Goal: Share content: Share content

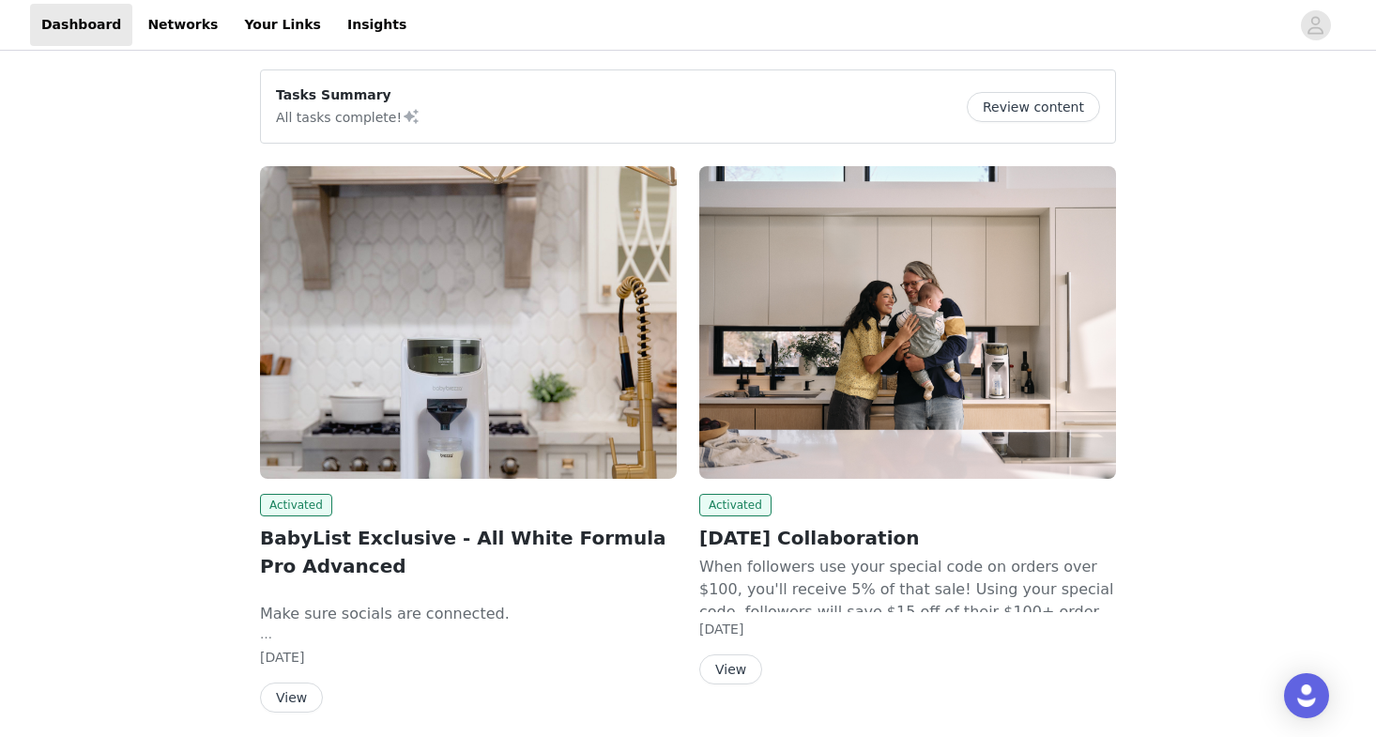
click at [754, 367] on img at bounding box center [907, 322] width 417 height 313
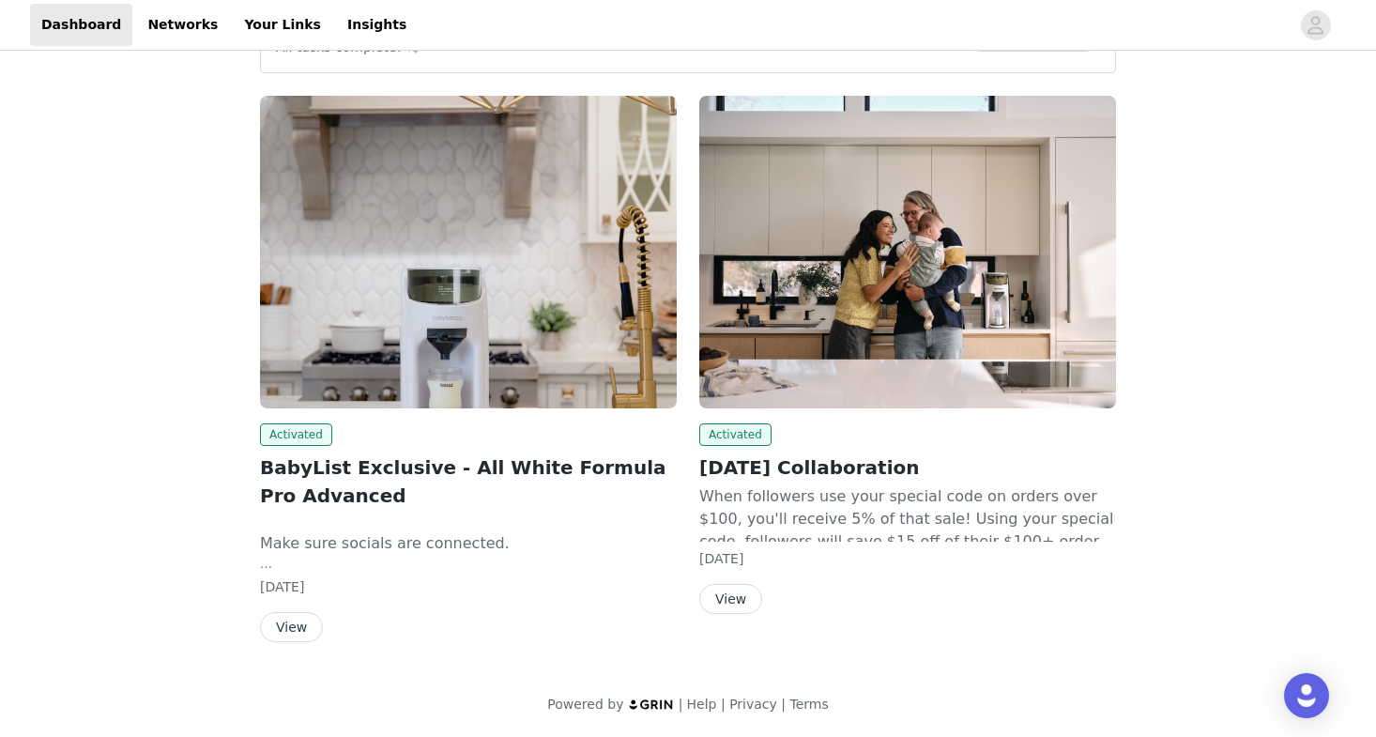
click at [295, 633] on button "View" at bounding box center [291, 627] width 63 height 30
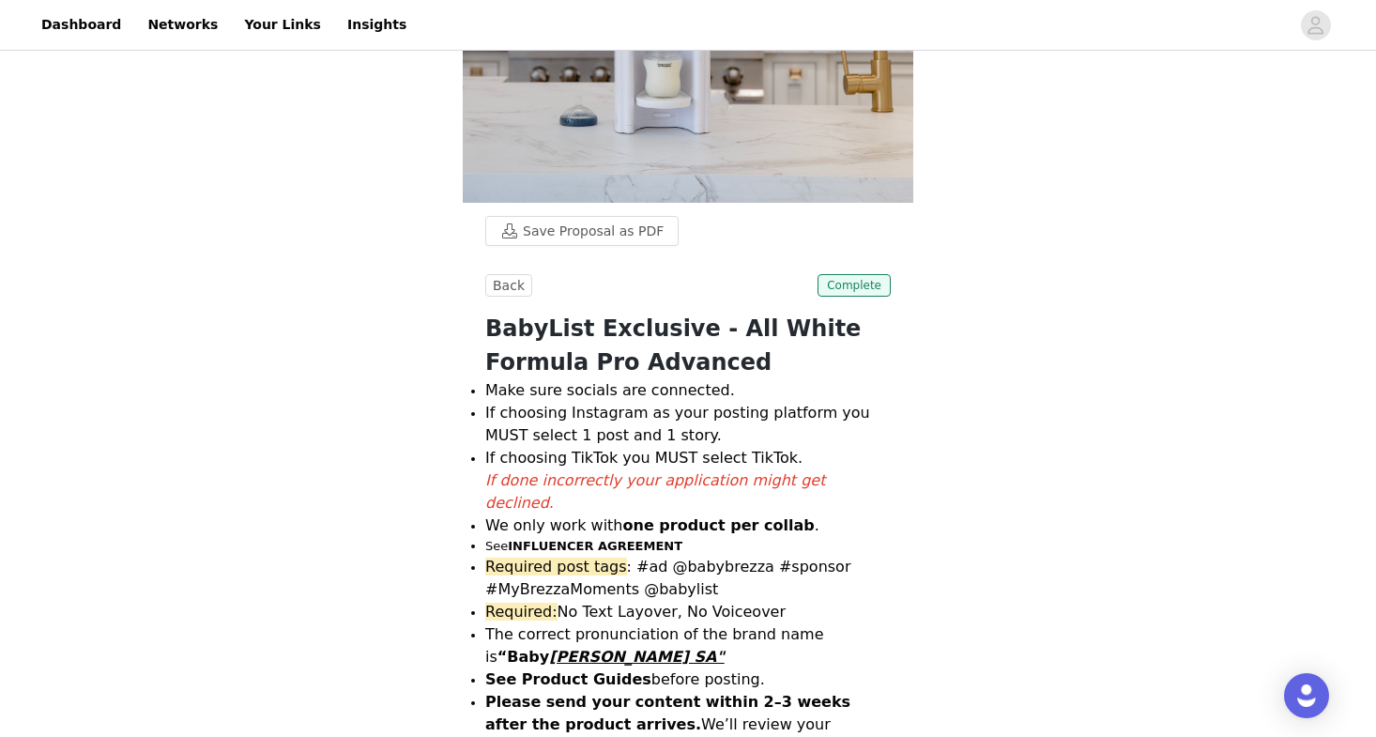
scroll to position [78, 0]
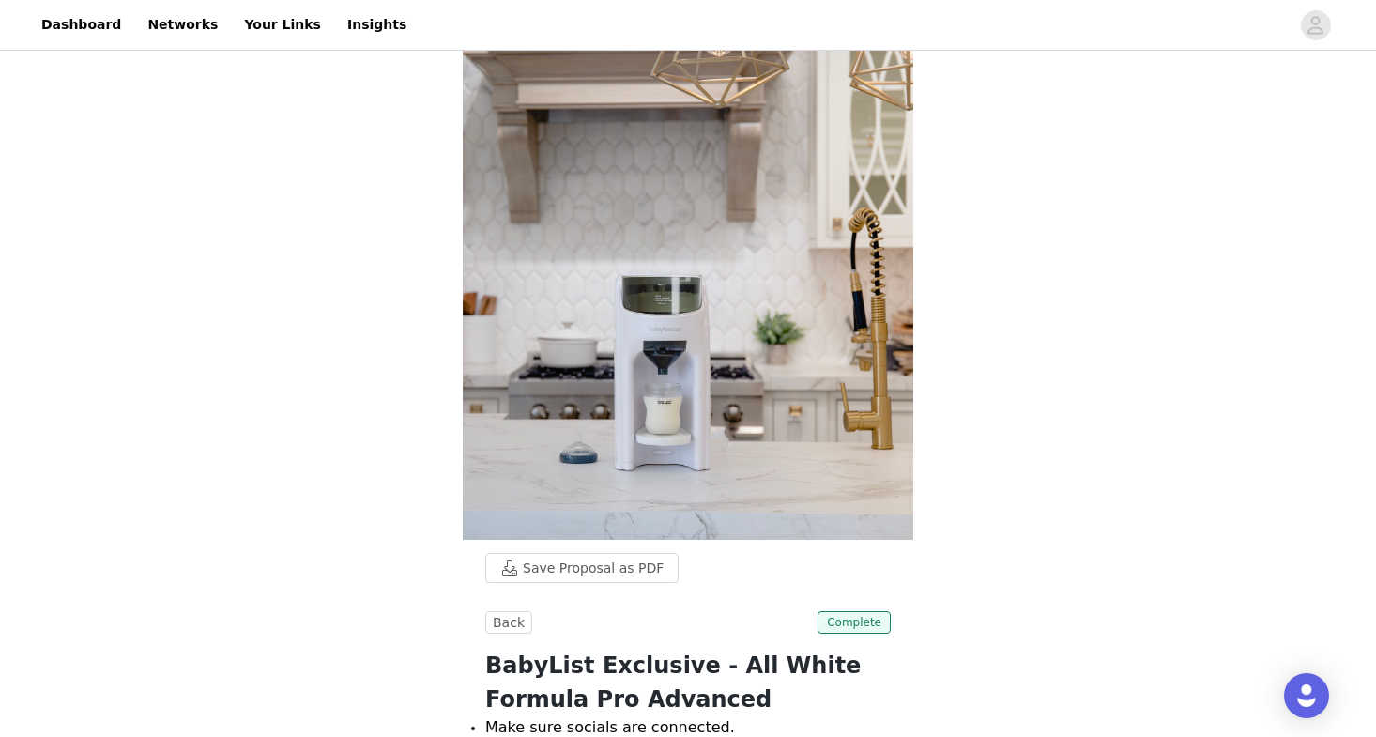
scroll to position [70, 0]
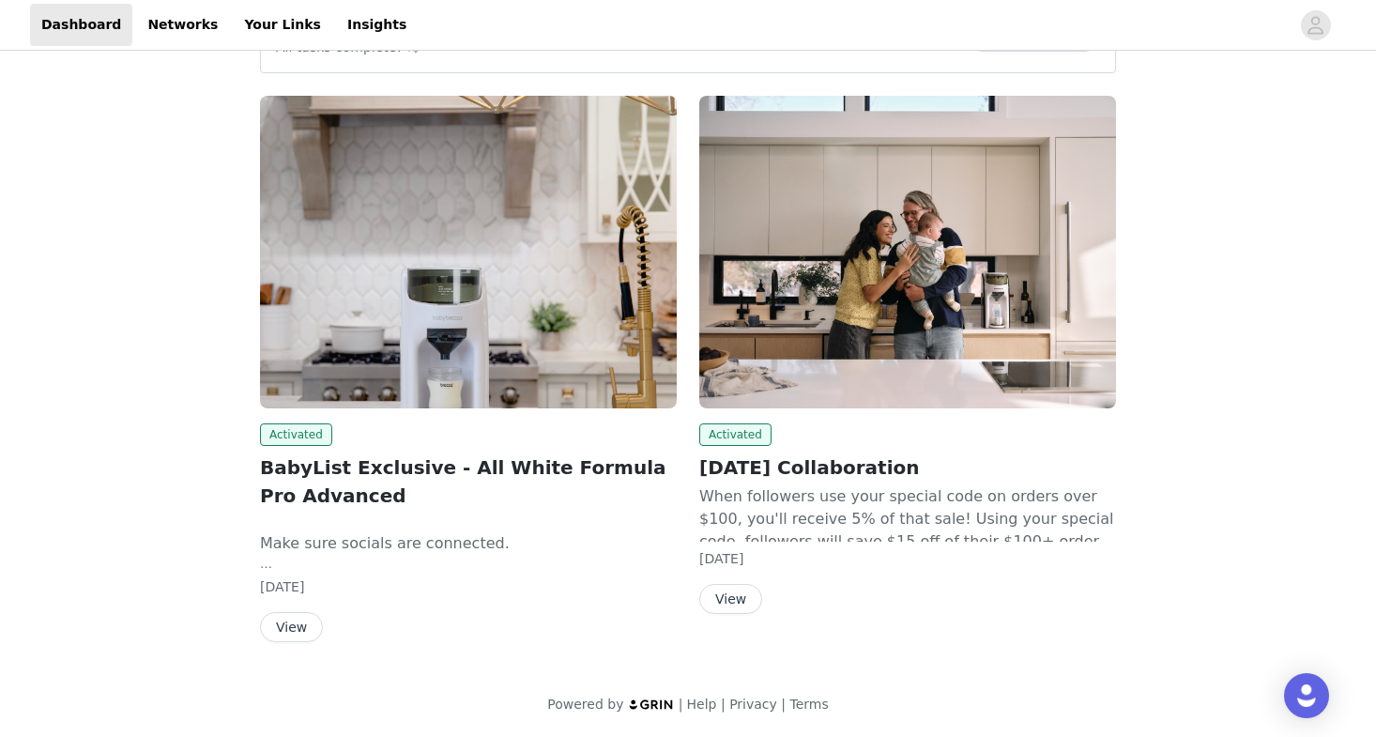
click at [912, 351] on img at bounding box center [907, 252] width 417 height 313
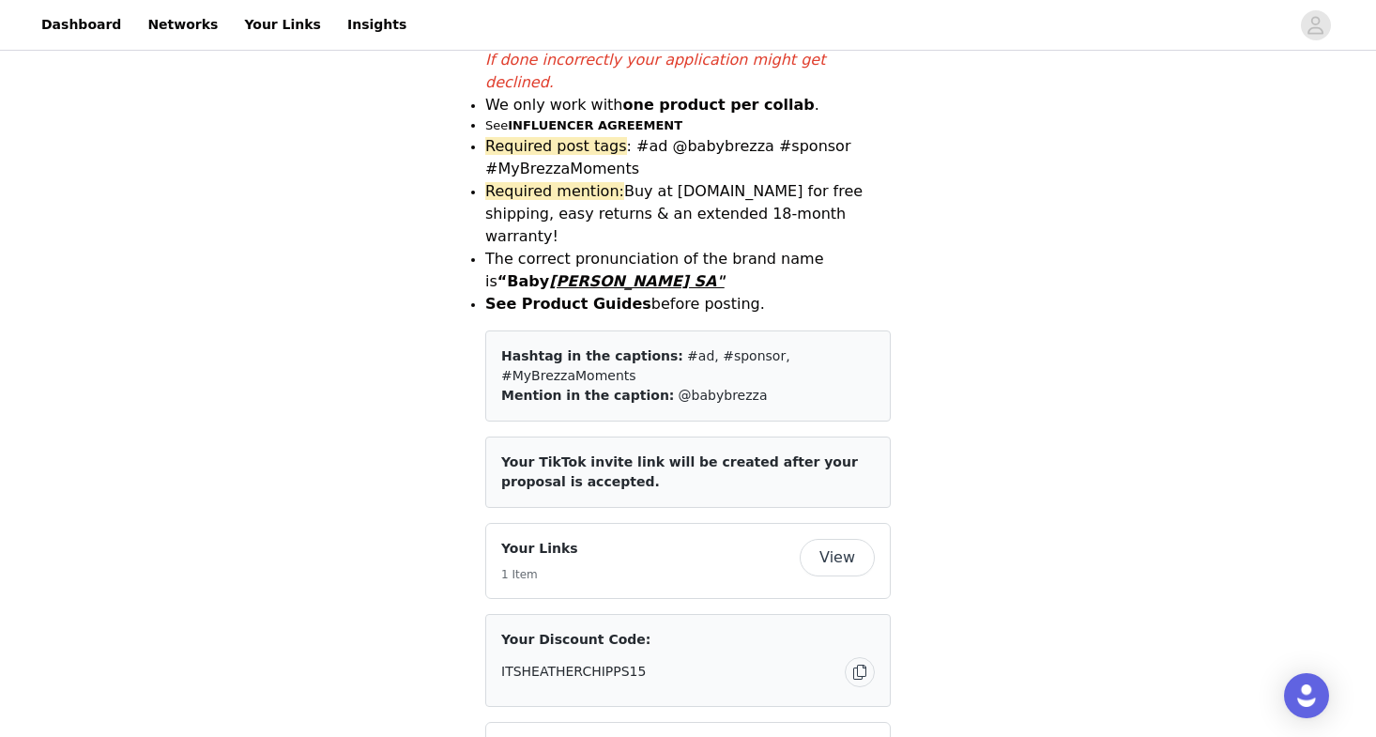
scroll to position [679, 0]
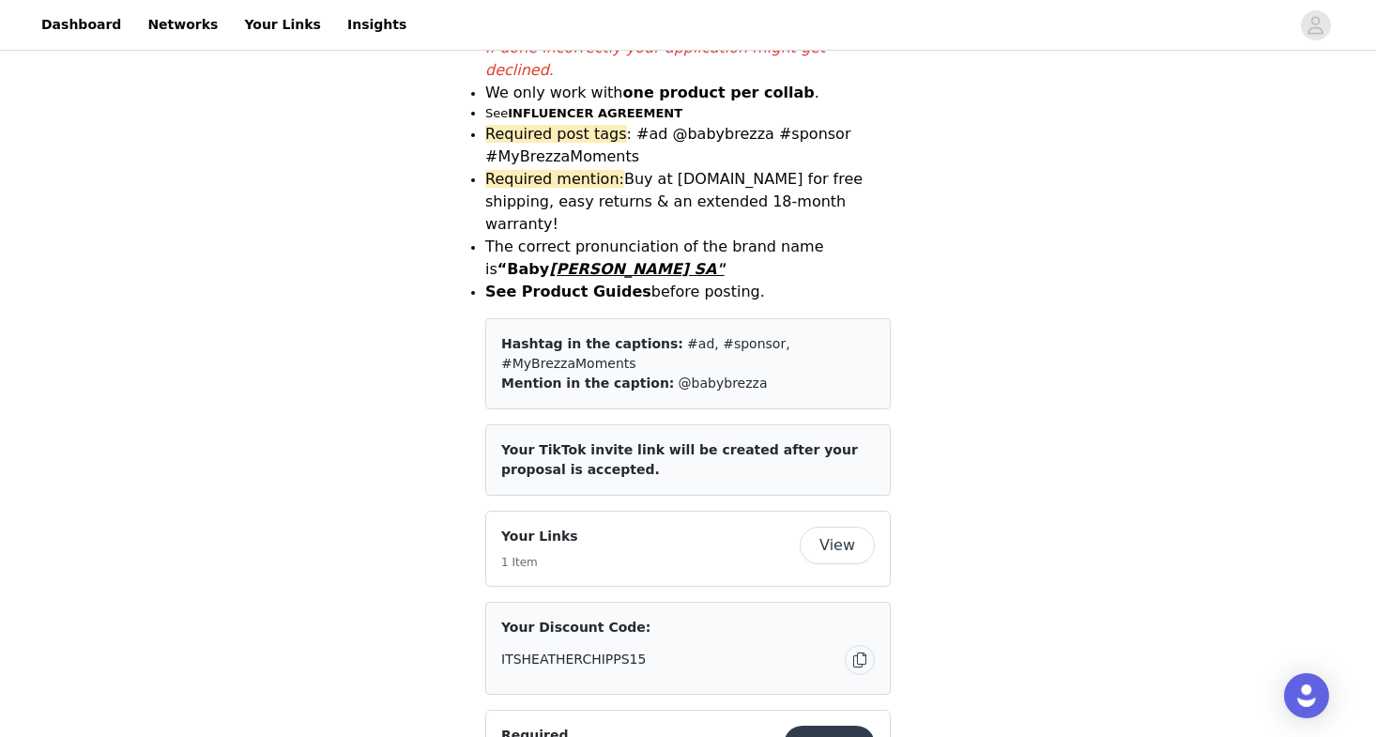
drag, startPoint x: 828, startPoint y: 385, endPoint x: 1005, endPoint y: 371, distance: 178.0
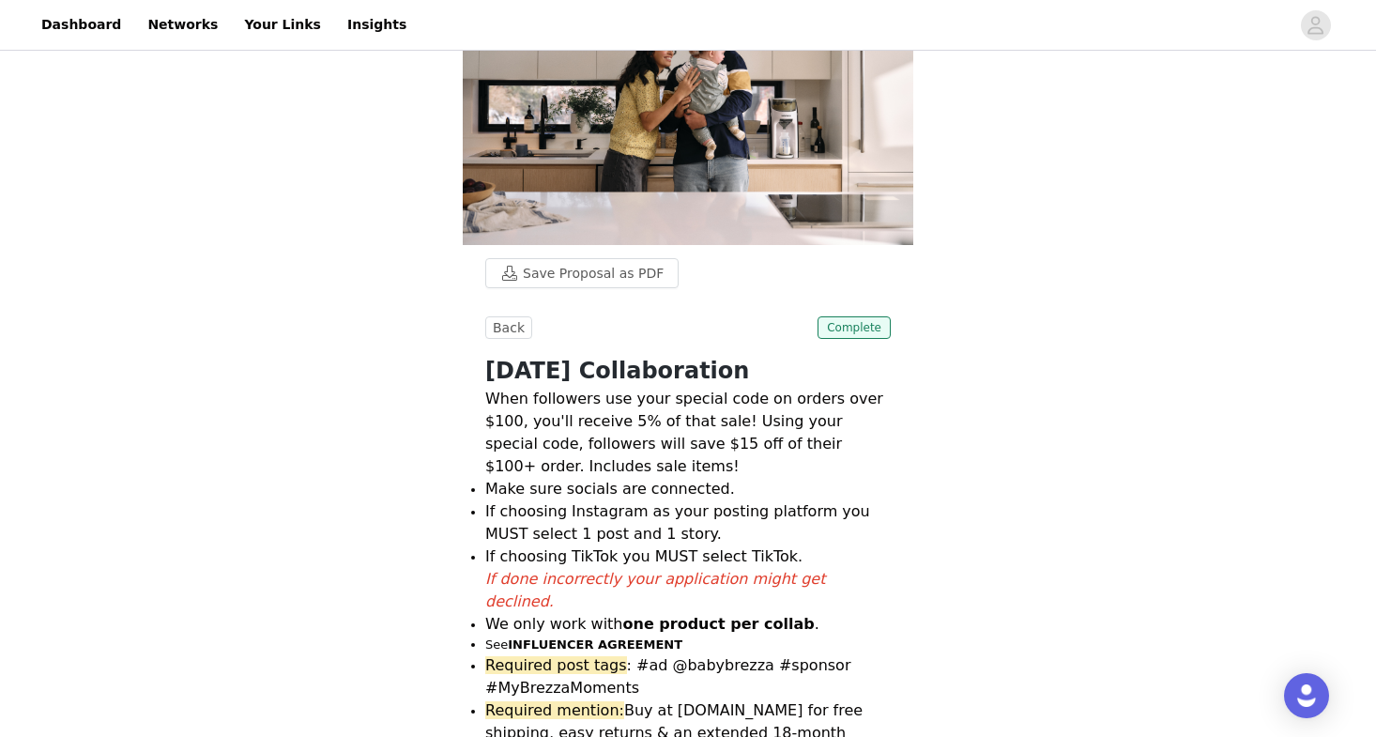
scroll to position [0, 0]
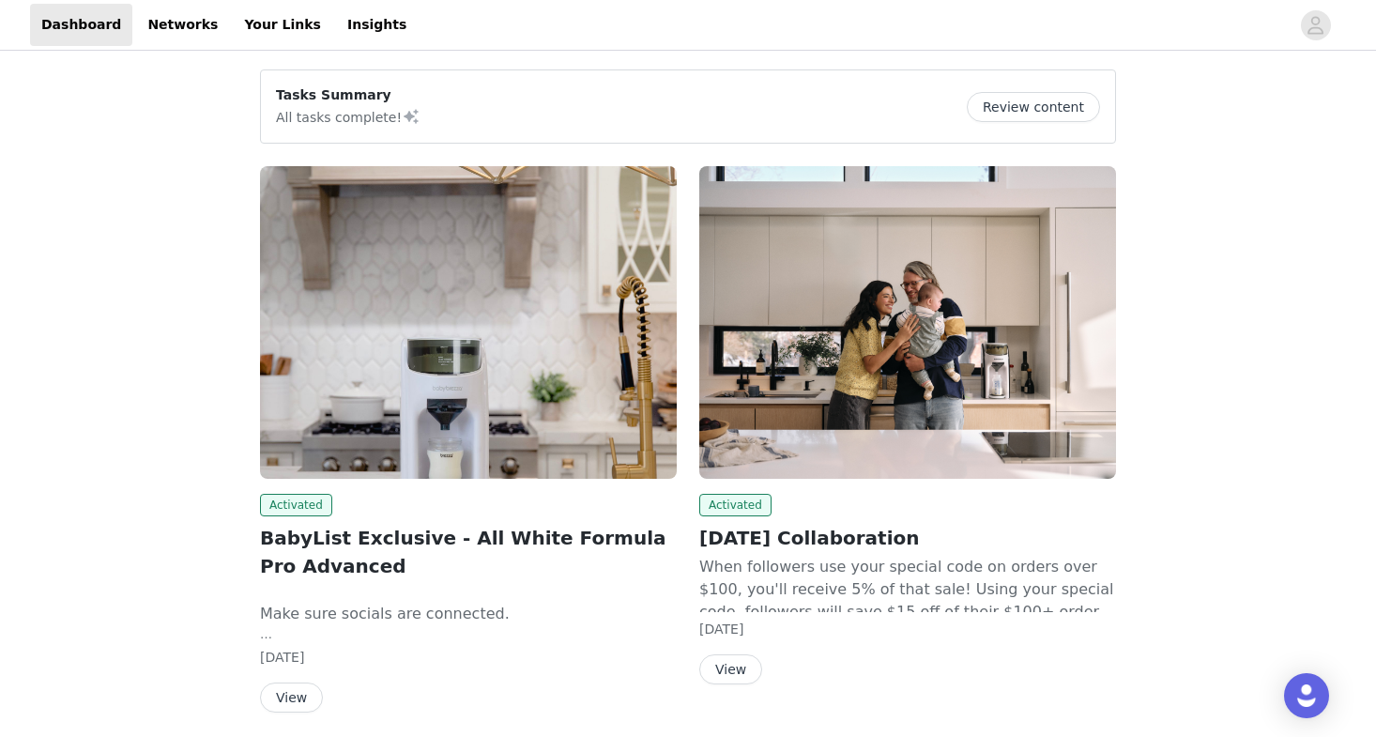
scroll to position [70, 0]
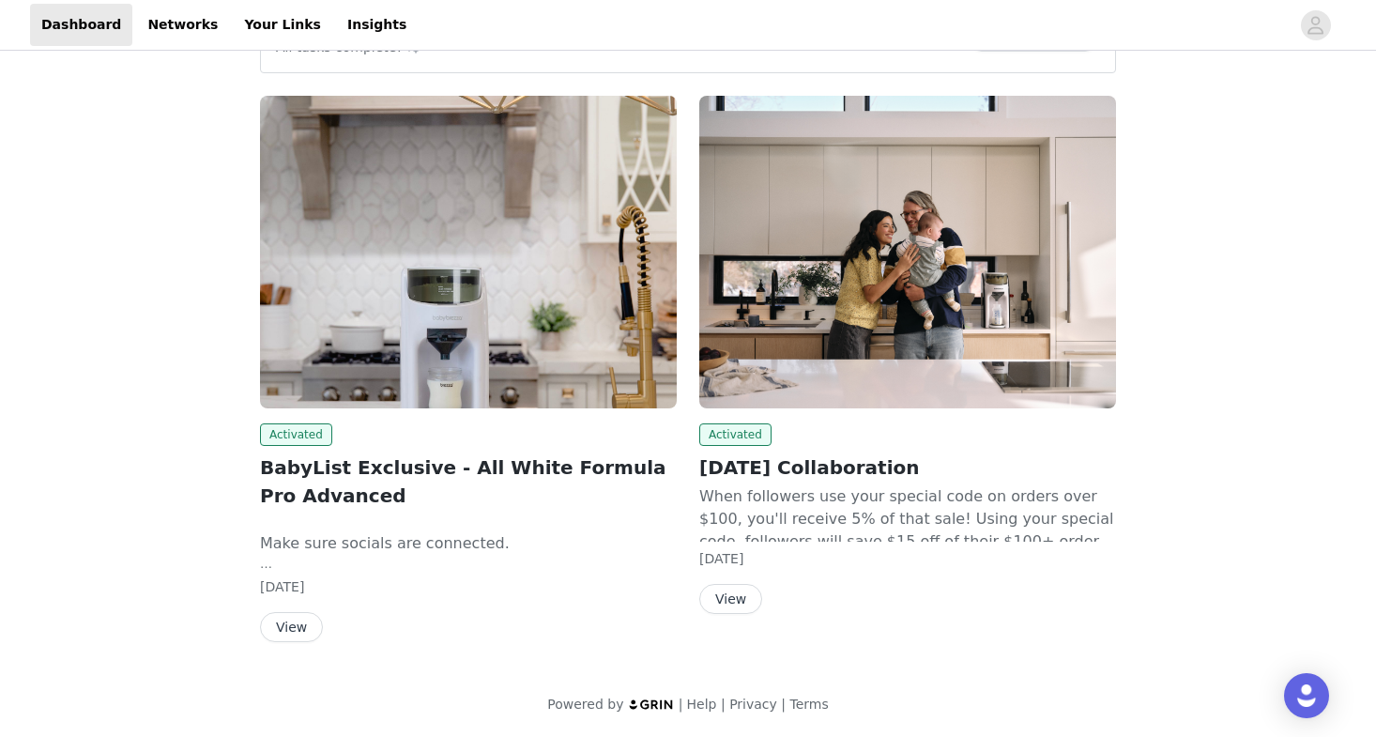
click at [440, 327] on img at bounding box center [468, 252] width 417 height 313
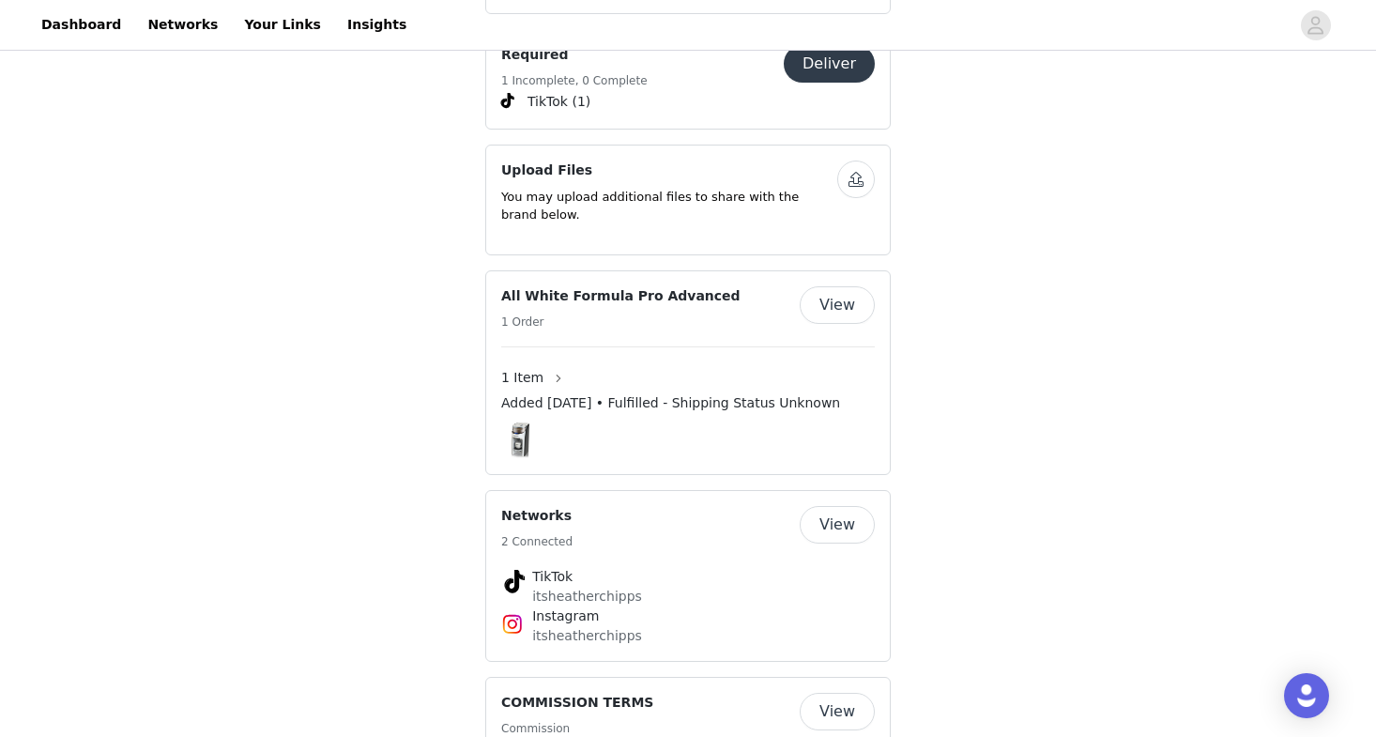
scroll to position [1540, 0]
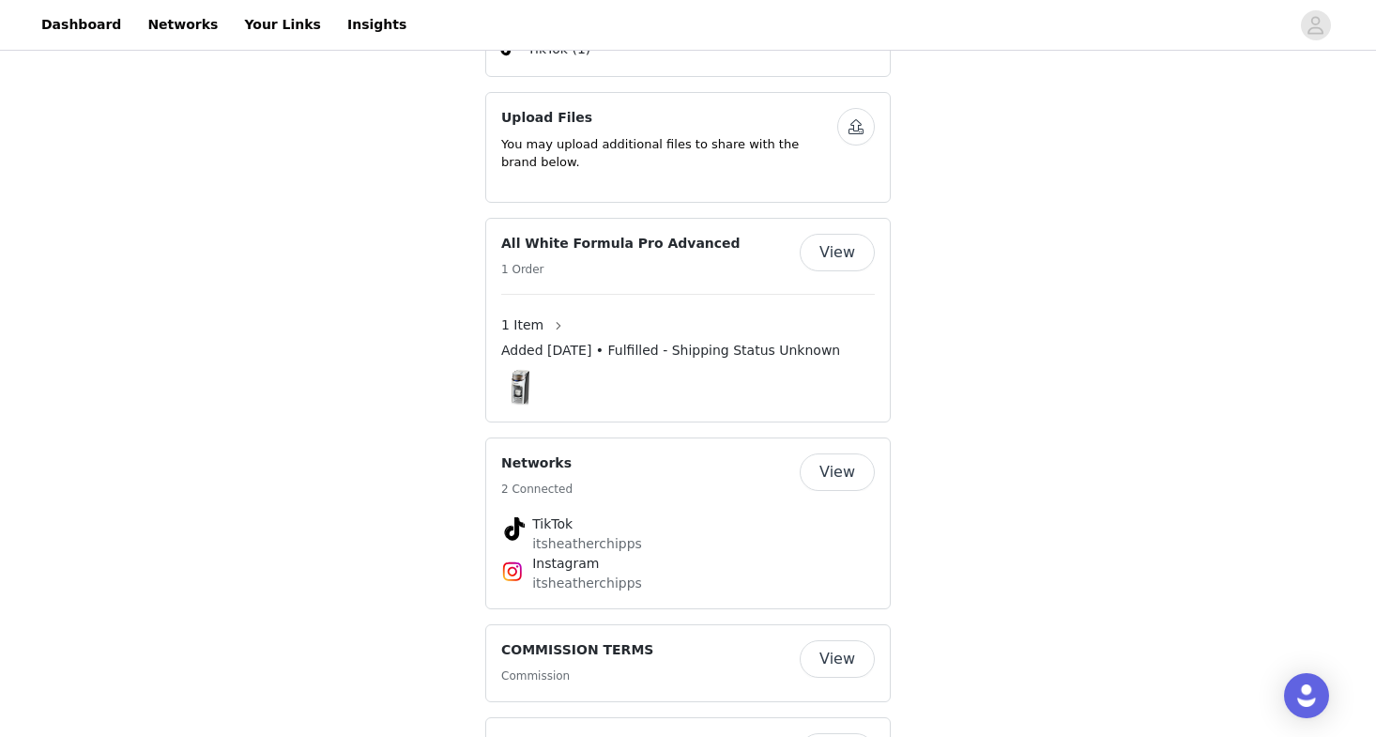
click at [827, 239] on button "View" at bounding box center [837, 253] width 75 height 38
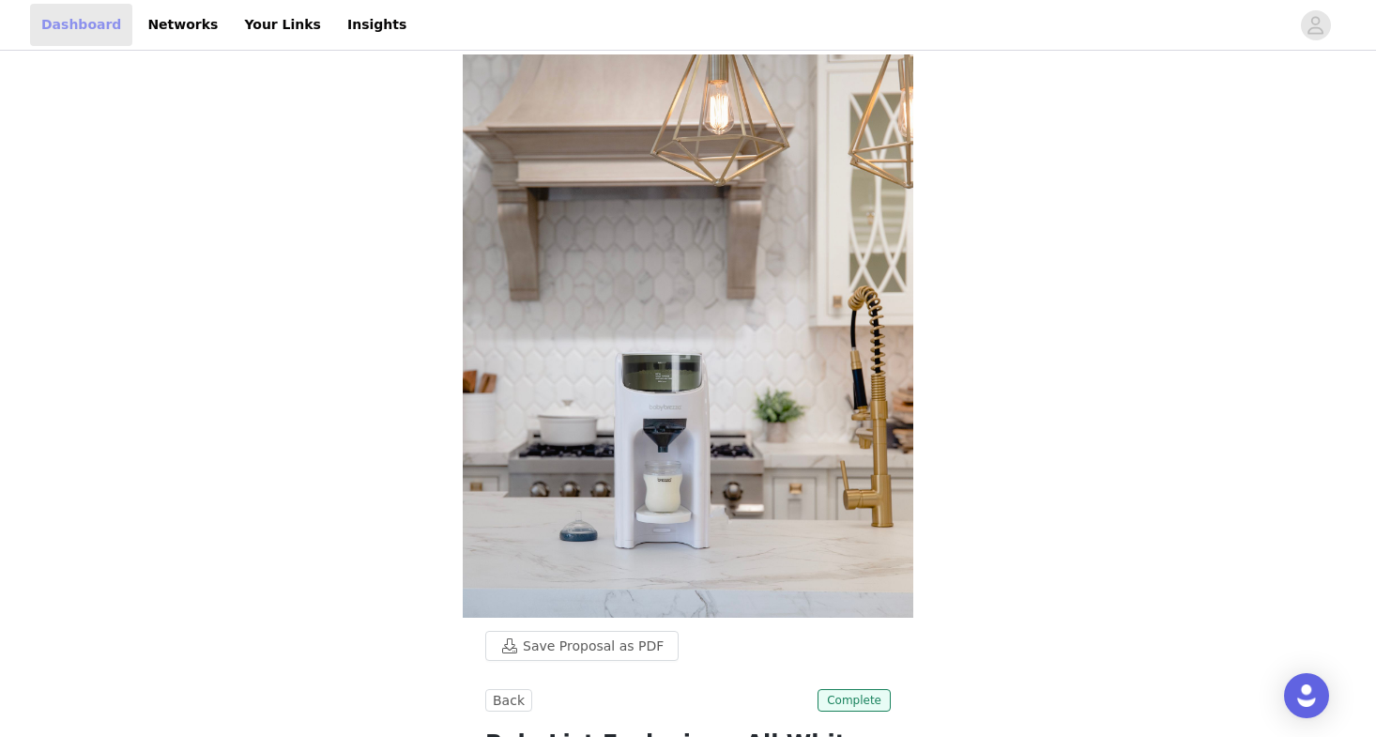
click at [69, 24] on link "Dashboard" at bounding box center [81, 25] width 102 height 42
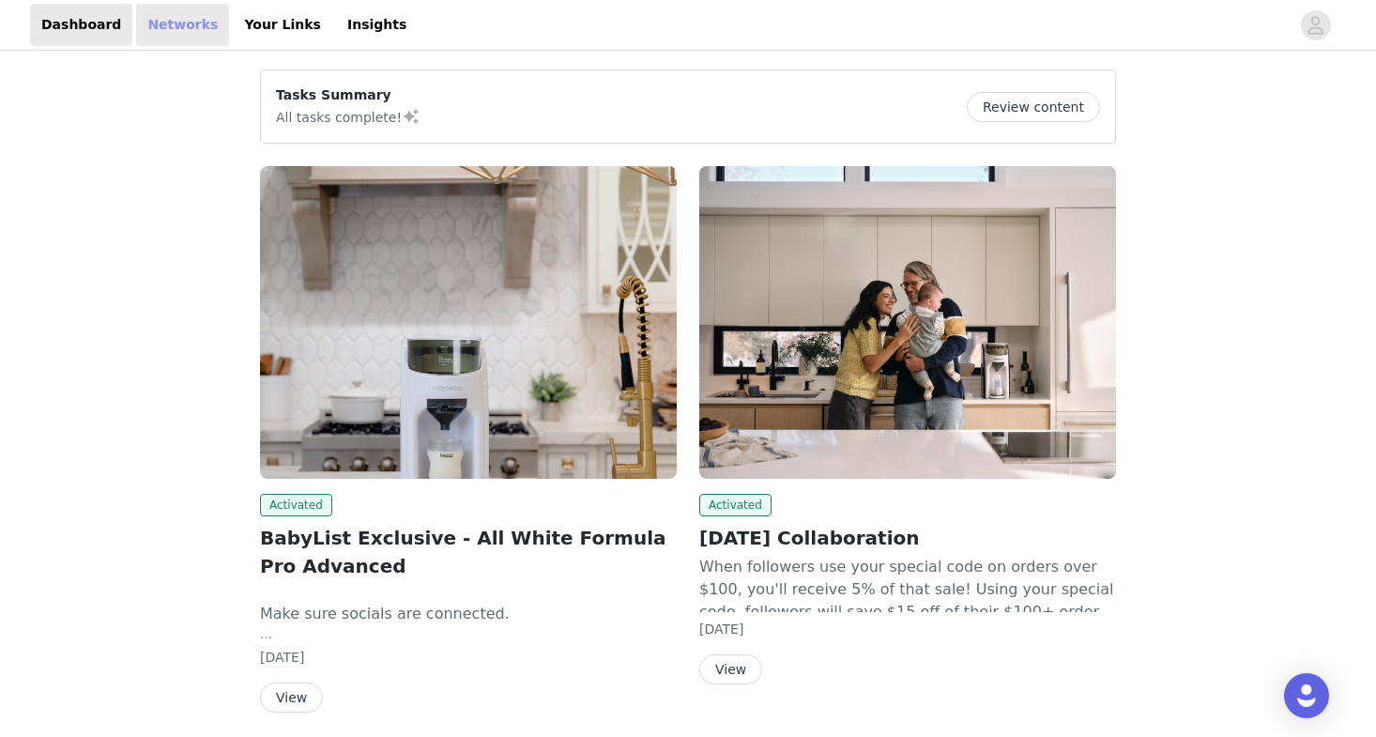
click at [181, 38] on link "Networks" at bounding box center [182, 25] width 93 height 42
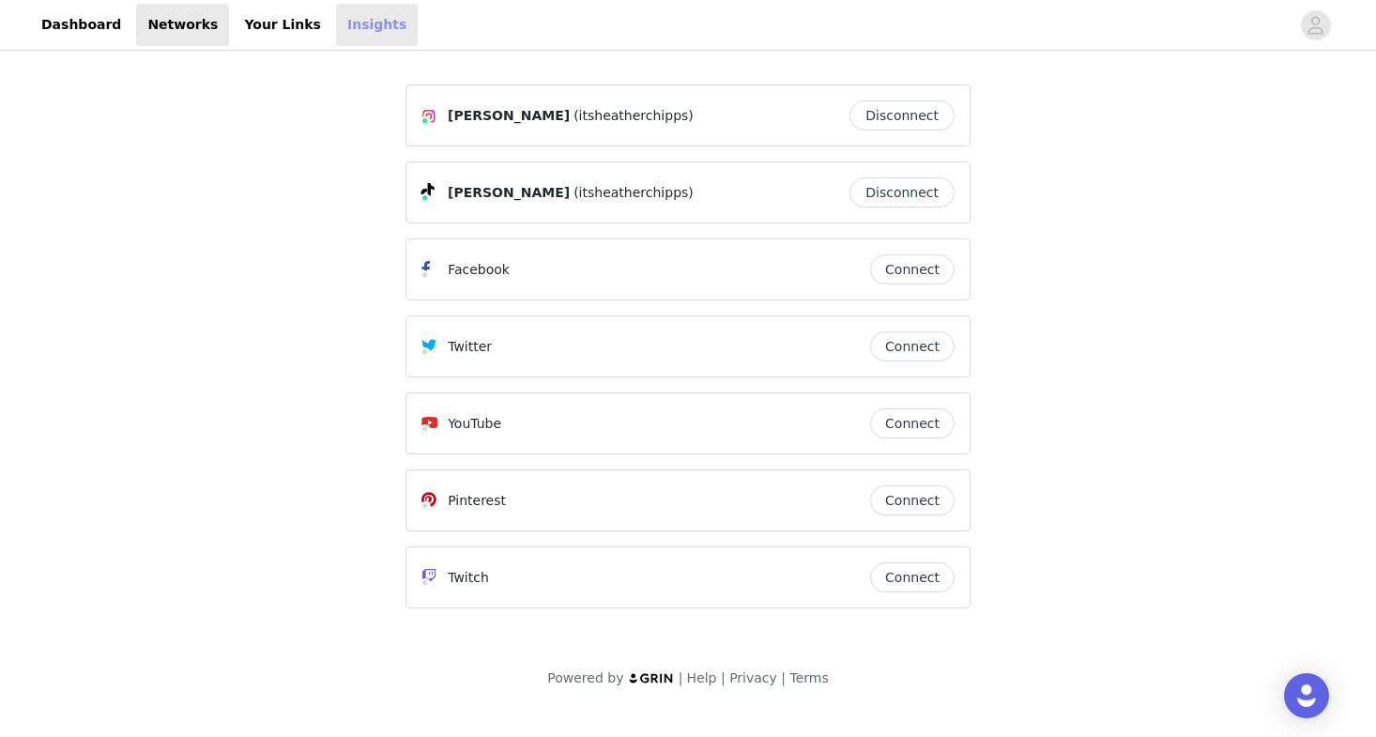
click at [336, 39] on link "Insights" at bounding box center [377, 25] width 82 height 42
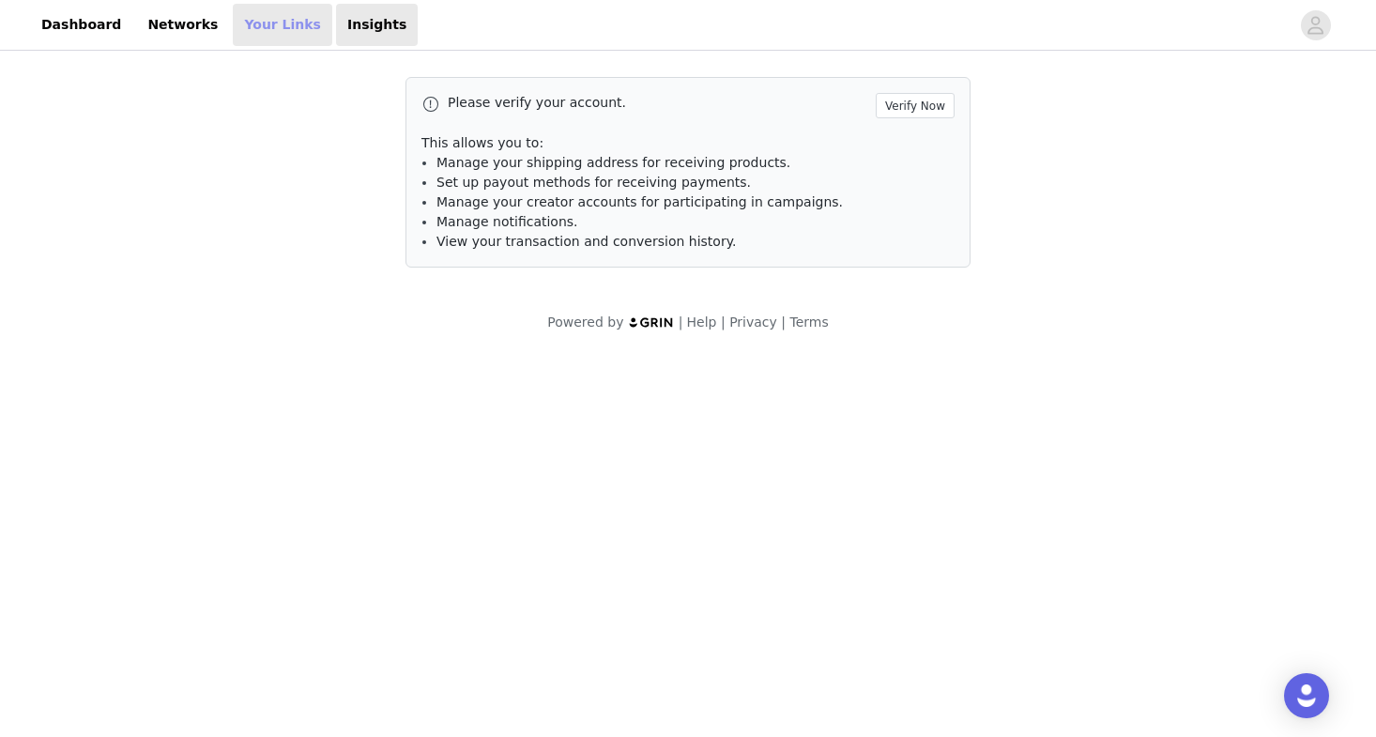
click at [266, 35] on link "Your Links" at bounding box center [283, 25] width 100 height 42
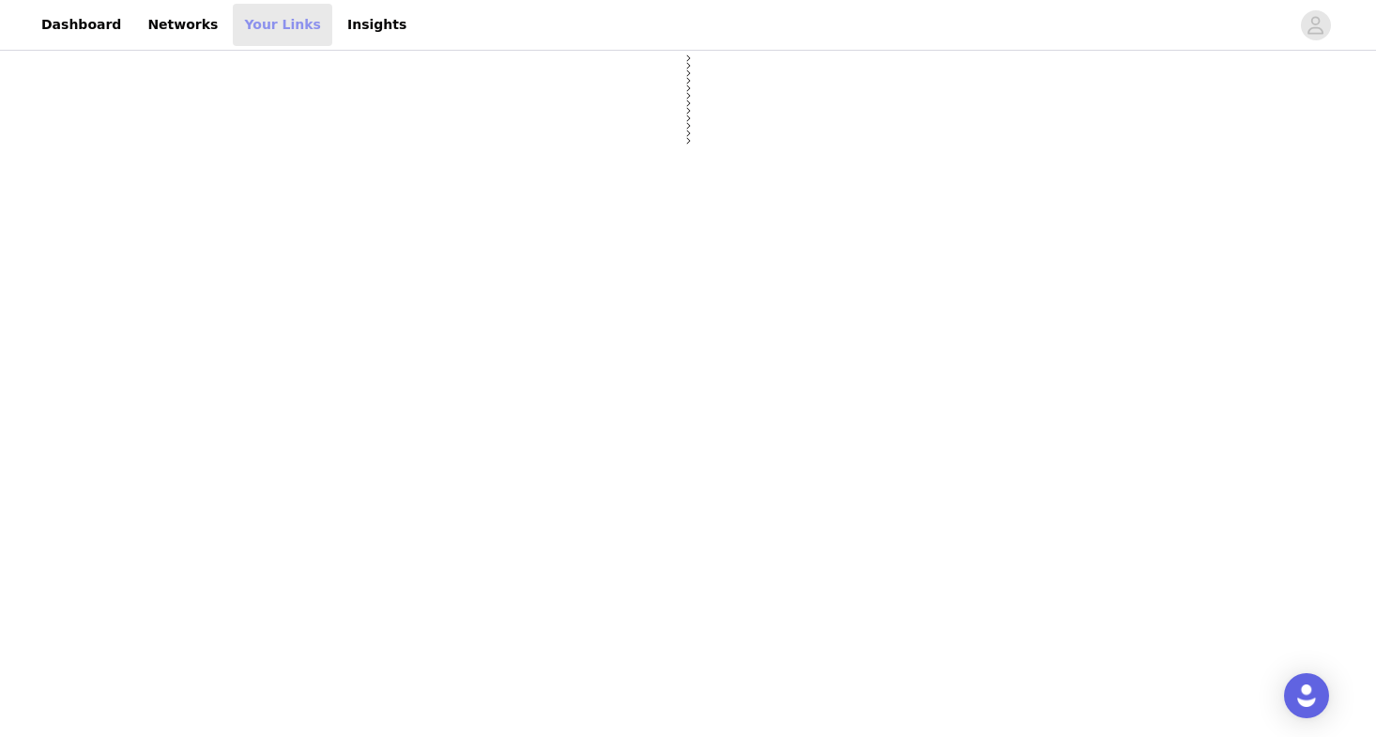
select select "12"
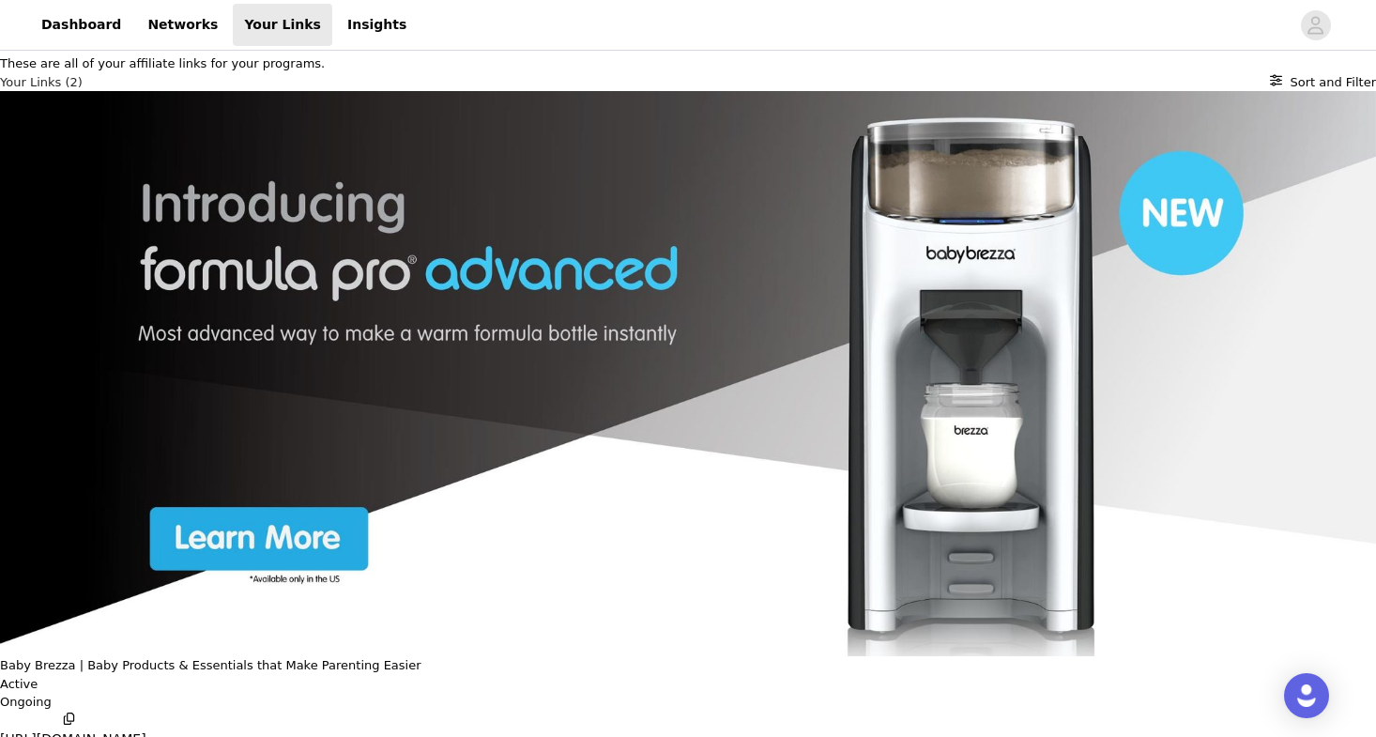
click at [146, 729] on p "[URL][DOMAIN_NAME]" at bounding box center [73, 739] width 146 height 20
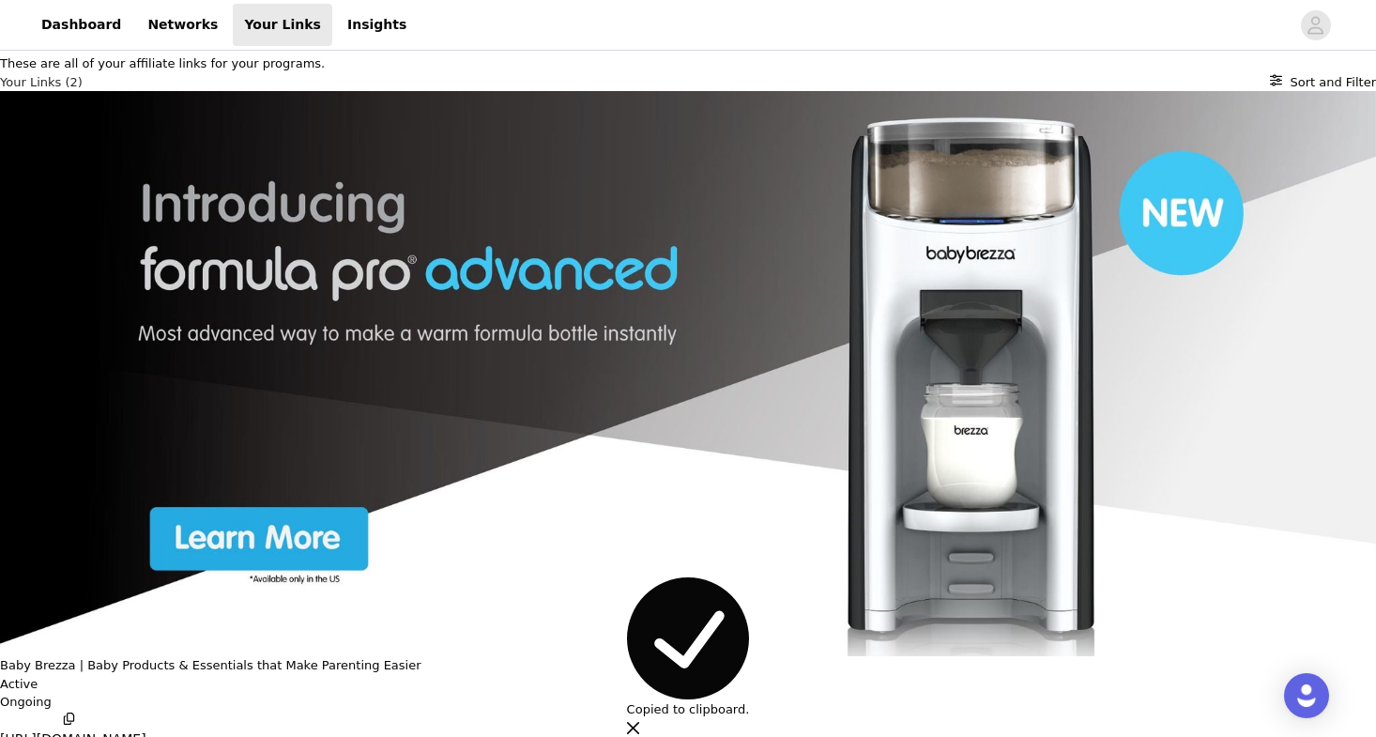
click at [482, 184] on div "Baby Brezza | Baby Products & Essentials that Make Parenting Easier Active Ongo…" at bounding box center [688, 423] width 1376 height 664
click at [481, 207] on div "Baby Brezza | Baby Products & Essentials that Make Parenting Easier Active Ongo…" at bounding box center [688, 423] width 1376 height 664
click at [275, 656] on p "Baby Brezza | Baby Products & Essentials that Make Parenting Easier" at bounding box center [210, 665] width 421 height 19
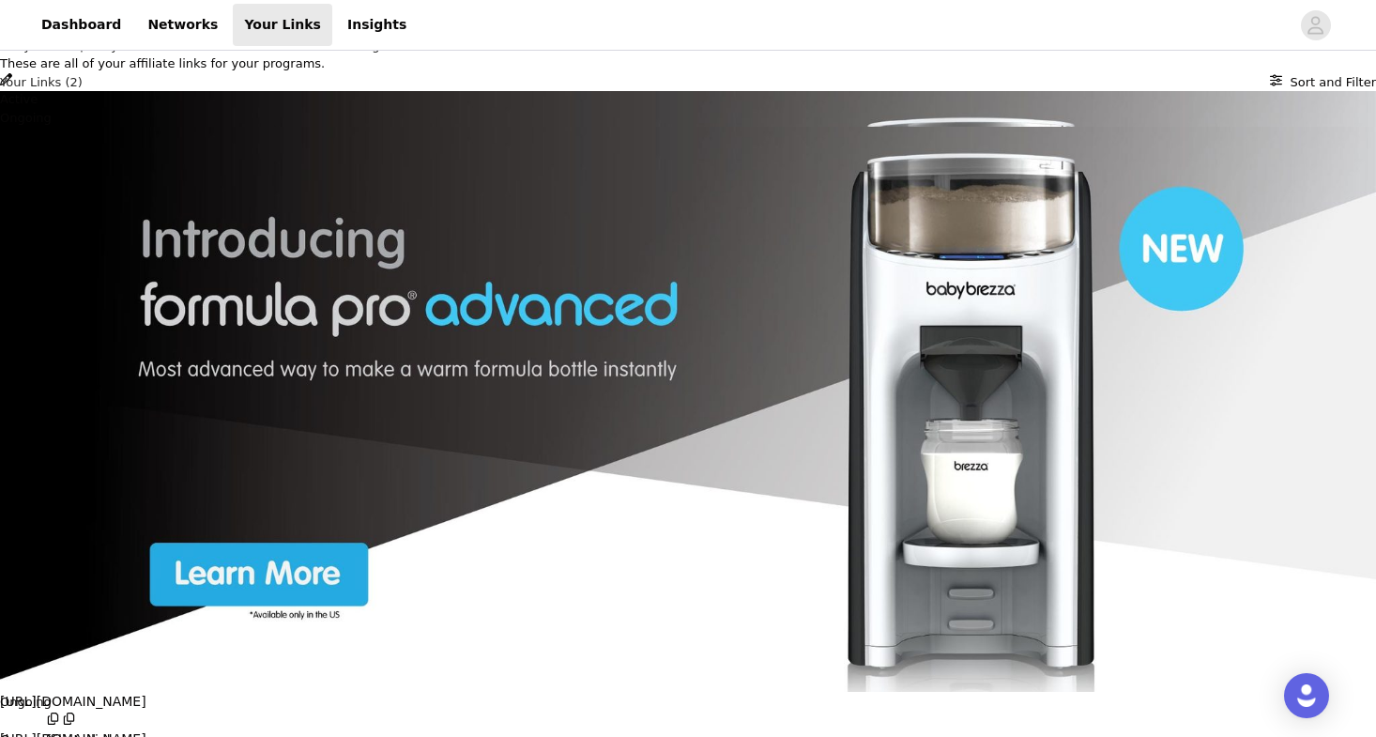
click at [1057, 365] on img at bounding box center [688, 409] width 1376 height 565
click at [59, 713] on icon "button" at bounding box center [53, 719] width 12 height 12
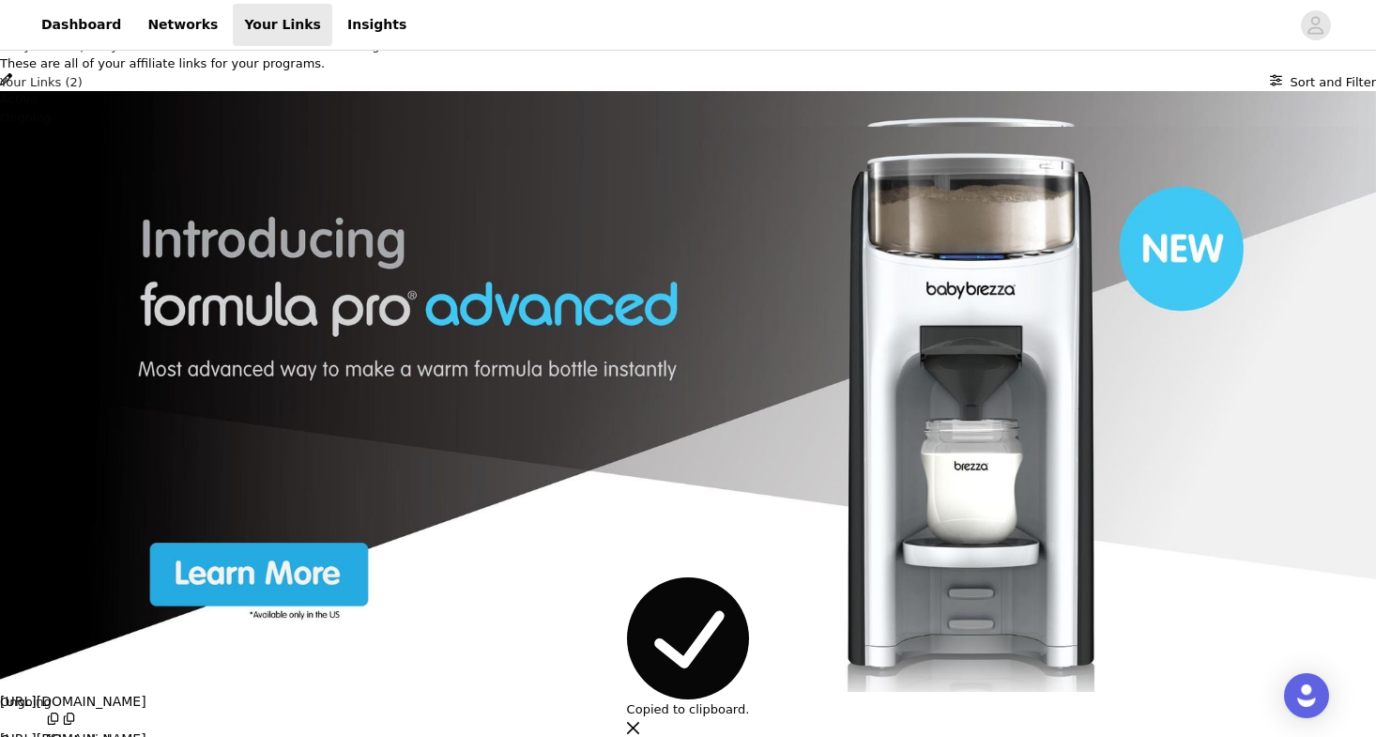
click at [946, 448] on div "Active Ongoing [URL][DOMAIN_NAME] Copy affiliate link" at bounding box center [688, 422] width 1376 height 665
click at [115, 712] on button "Copy affiliate link" at bounding box center [57, 731] width 115 height 38
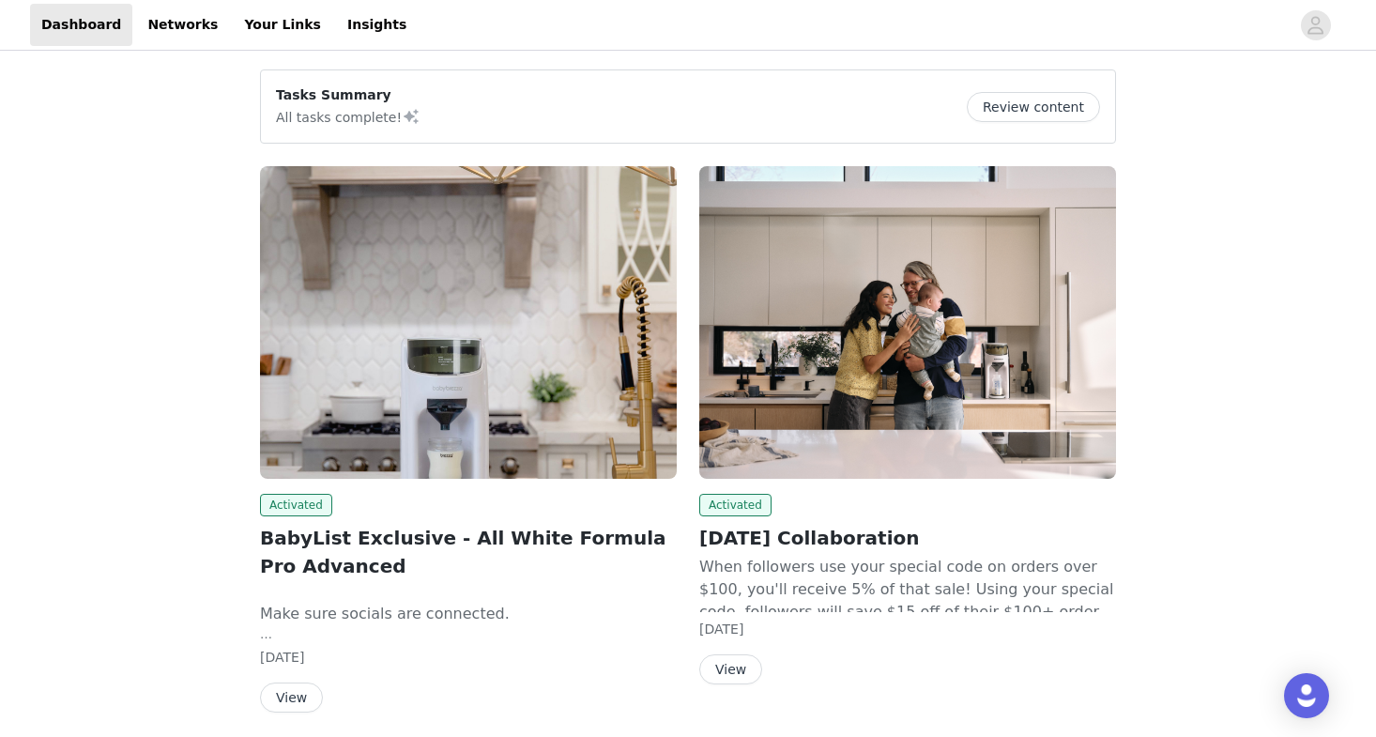
click at [296, 693] on button "View" at bounding box center [291, 697] width 63 height 30
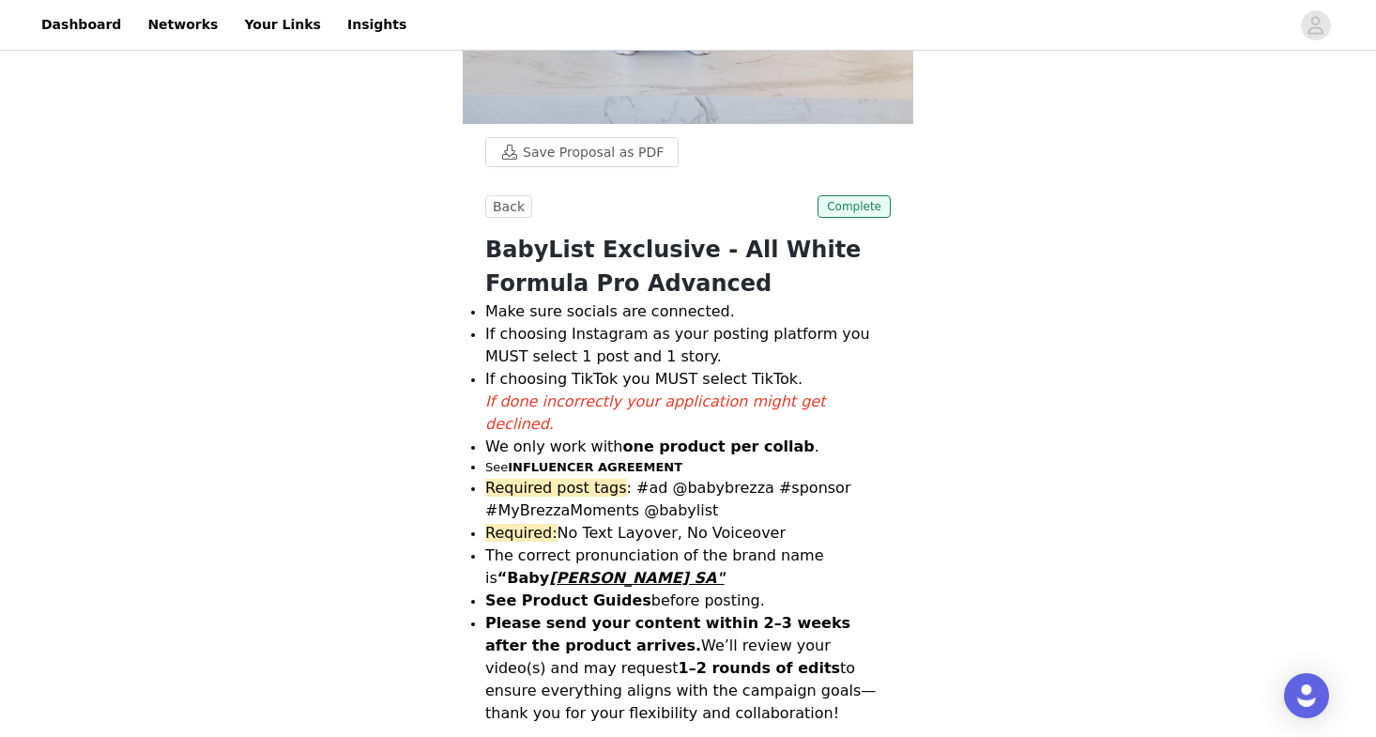
scroll to position [495, 0]
click at [57, 31] on link "Dashboard" at bounding box center [81, 25] width 102 height 42
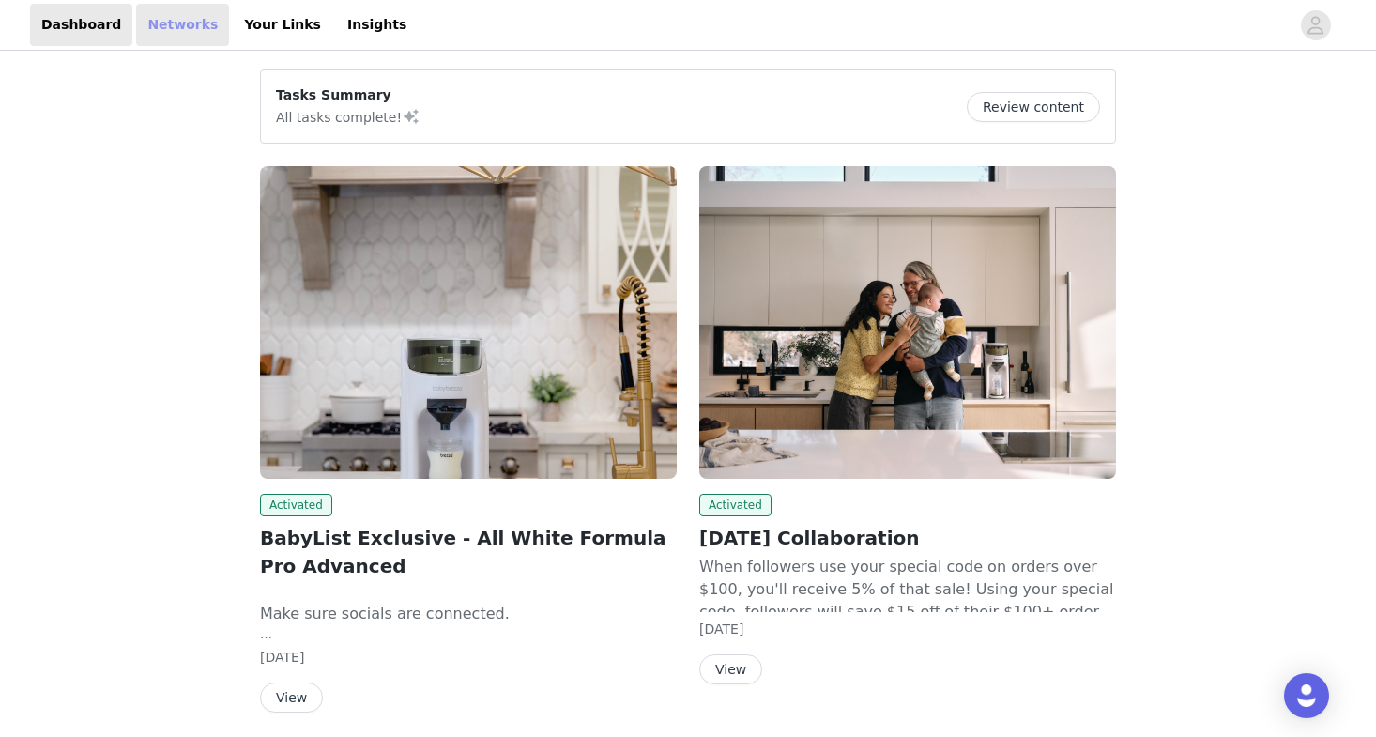
click at [180, 30] on link "Networks" at bounding box center [182, 25] width 93 height 42
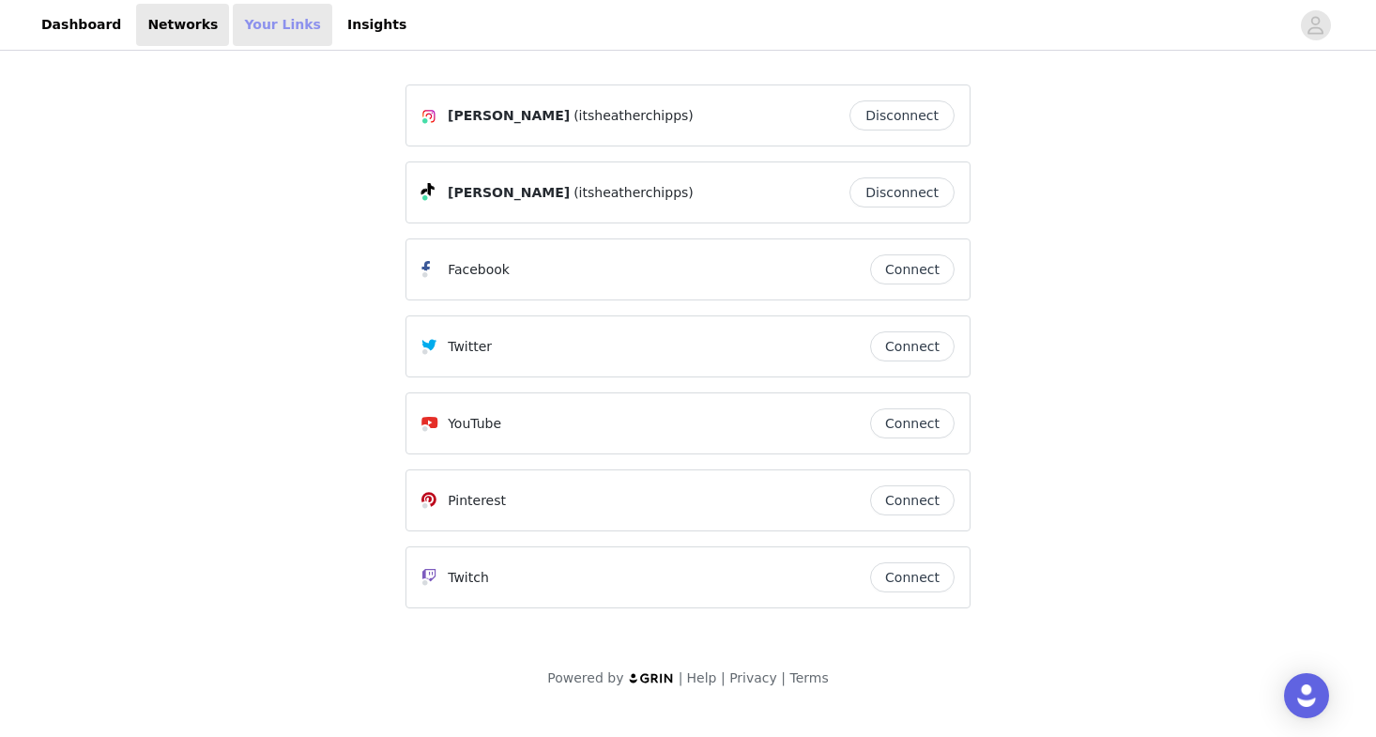
click at [294, 18] on link "Your Links" at bounding box center [283, 25] width 100 height 42
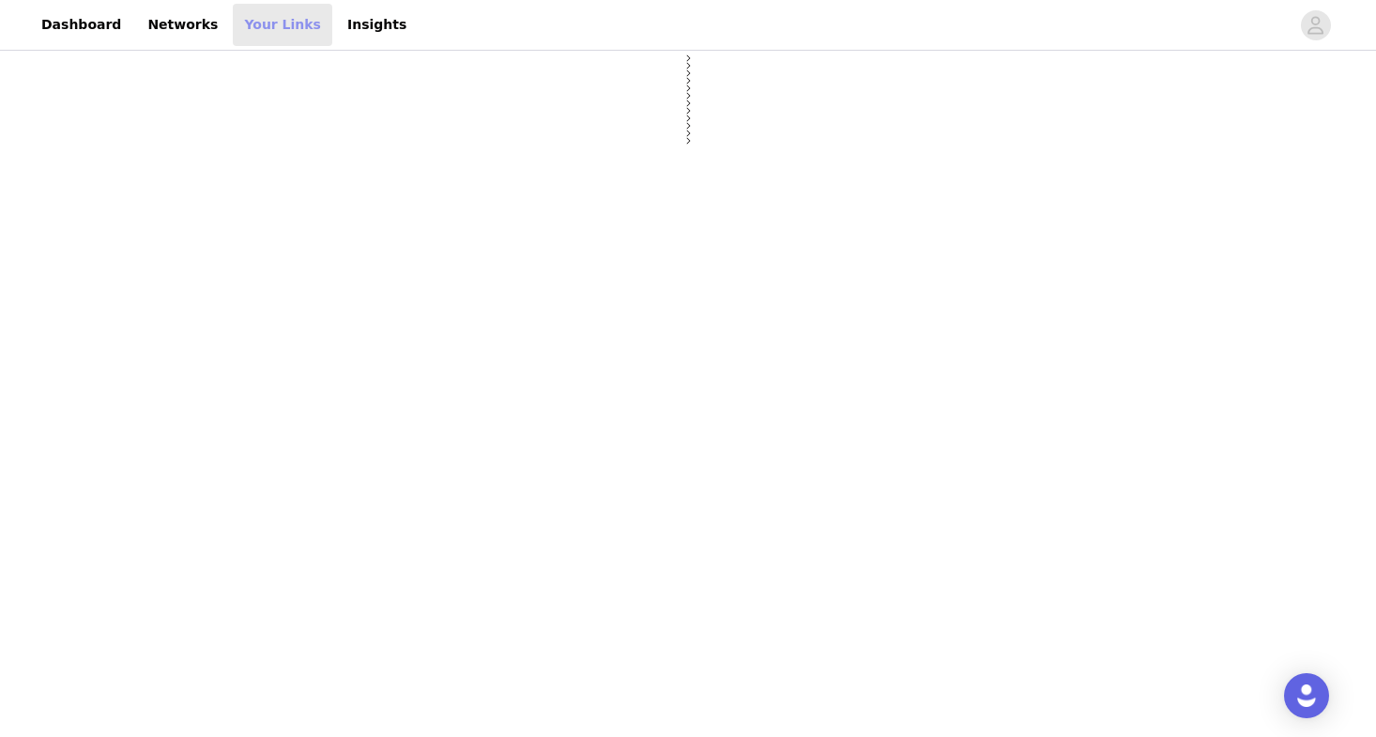
select select "12"
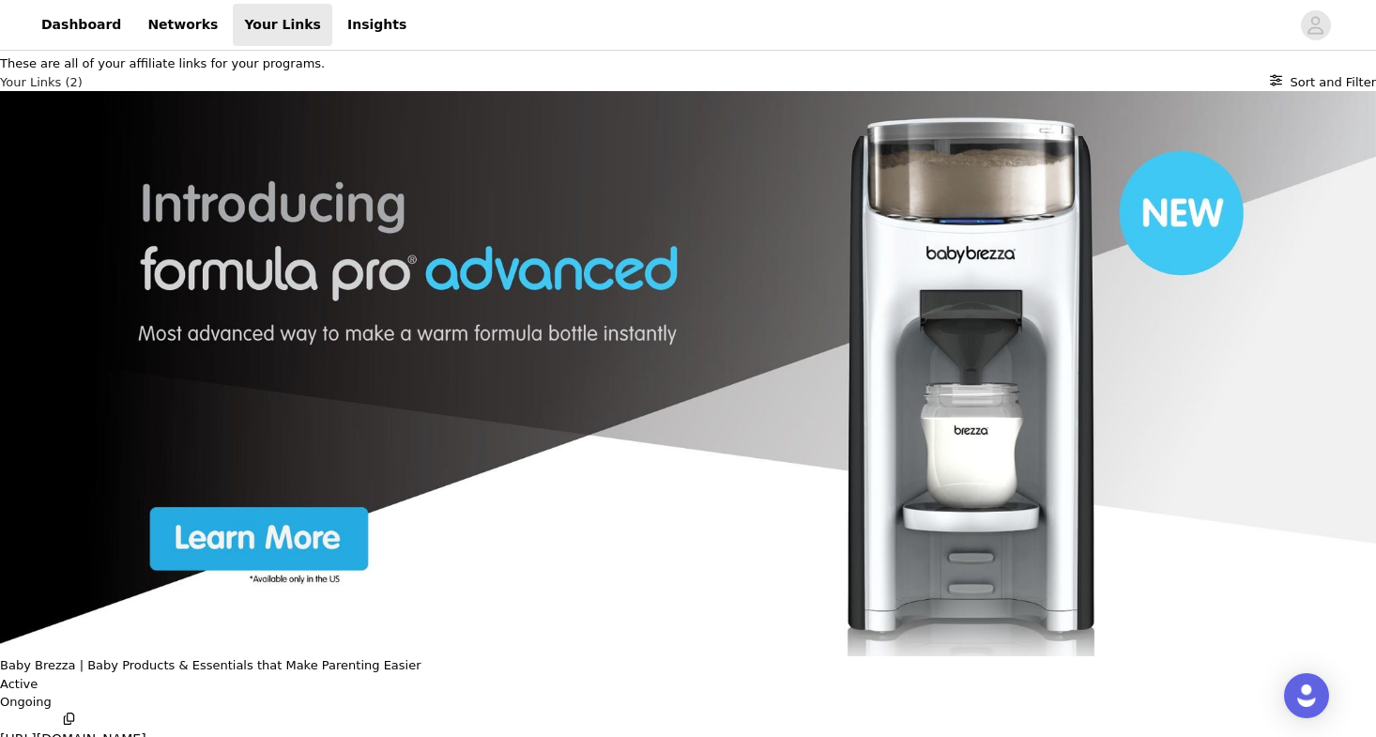
click at [418, 23] on div at bounding box center [854, 25] width 872 height 42
click at [336, 23] on link "Insights" at bounding box center [377, 25] width 82 height 42
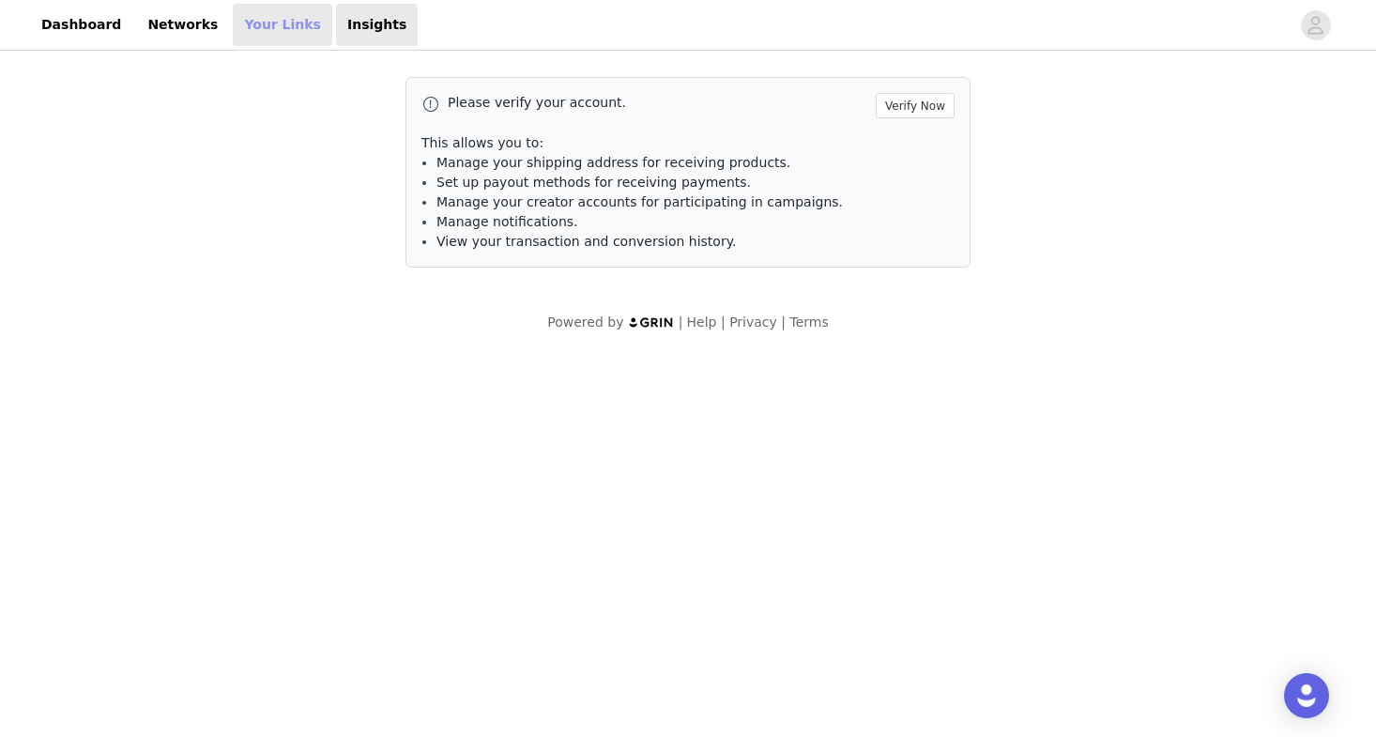
click at [254, 25] on link "Your Links" at bounding box center [283, 25] width 100 height 42
select select "12"
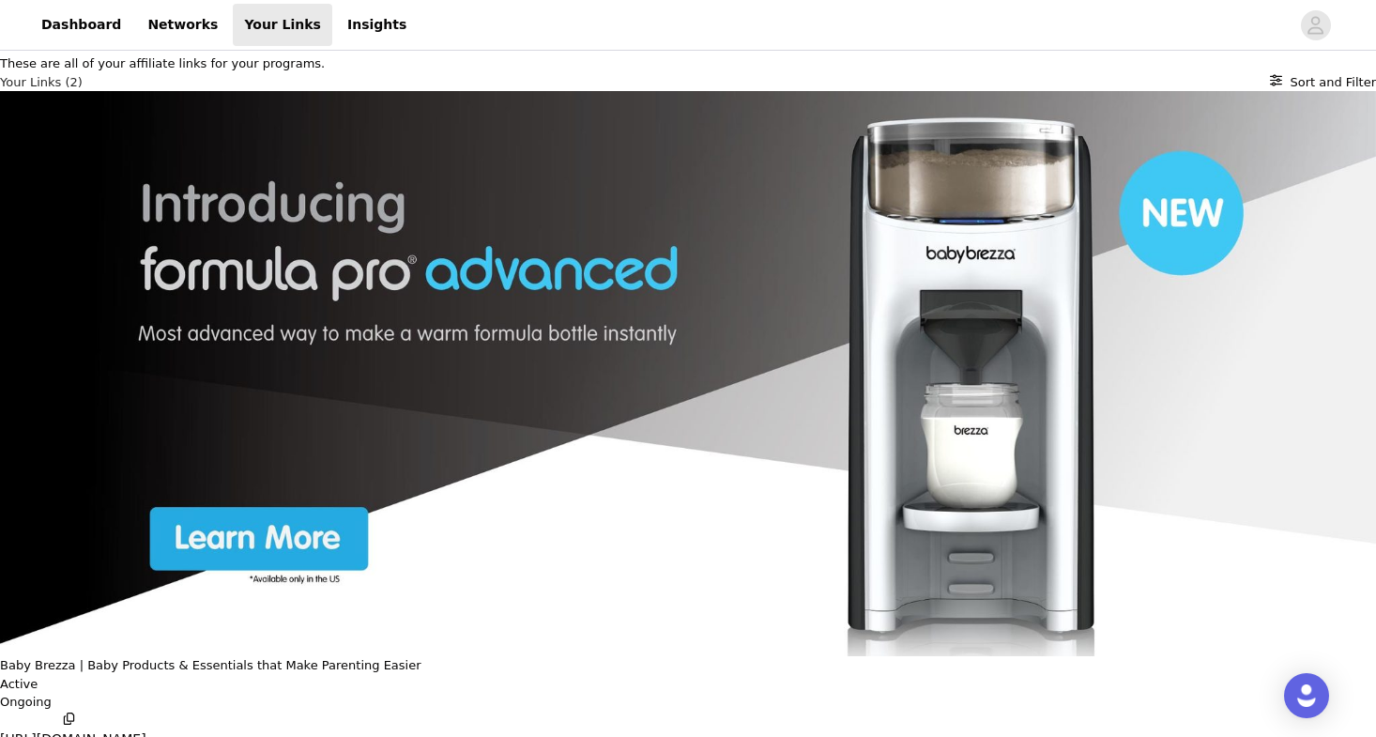
click at [314, 693] on p "Ongoing" at bounding box center [688, 702] width 1376 height 19
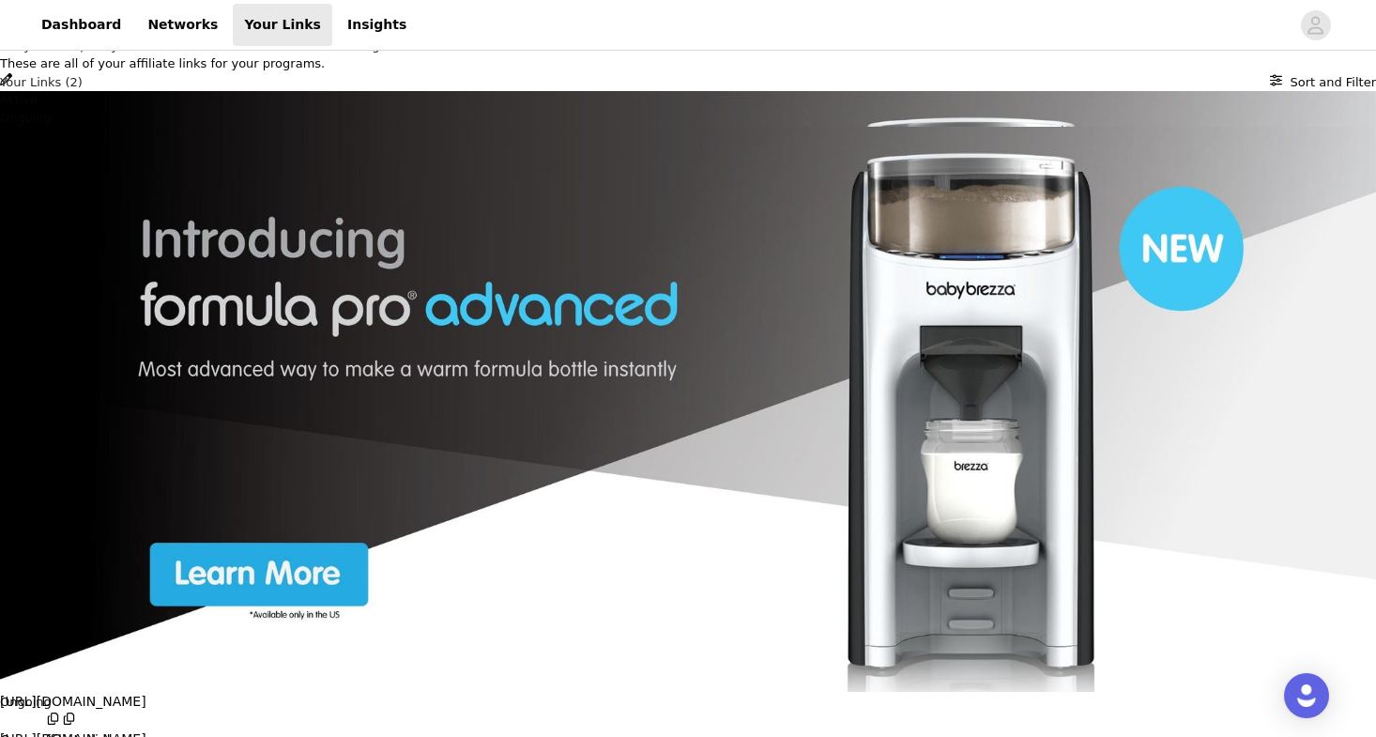
click at [115, 730] on p "Copy affiliate link" at bounding box center [57, 740] width 115 height 20
